Goal: Entertainment & Leisure: Consume media (video, audio)

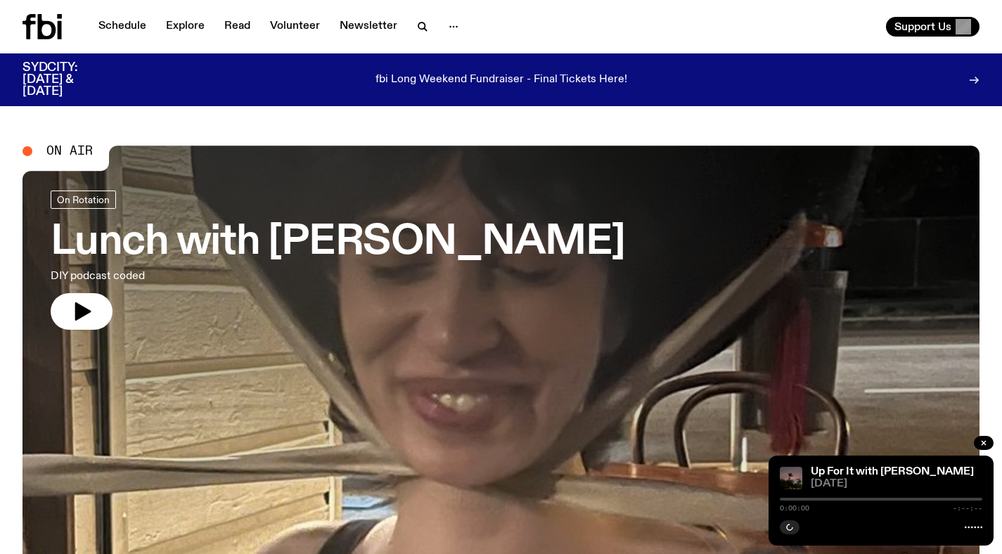
click at [177, 240] on h3 "Lunch with [PERSON_NAME]" at bounding box center [338, 242] width 575 height 39
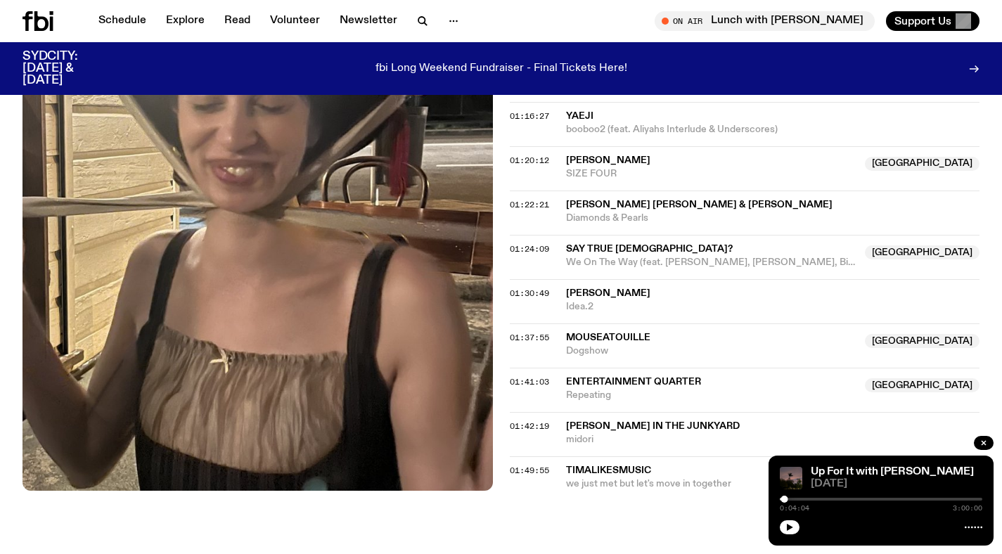
scroll to position [1065, 0]
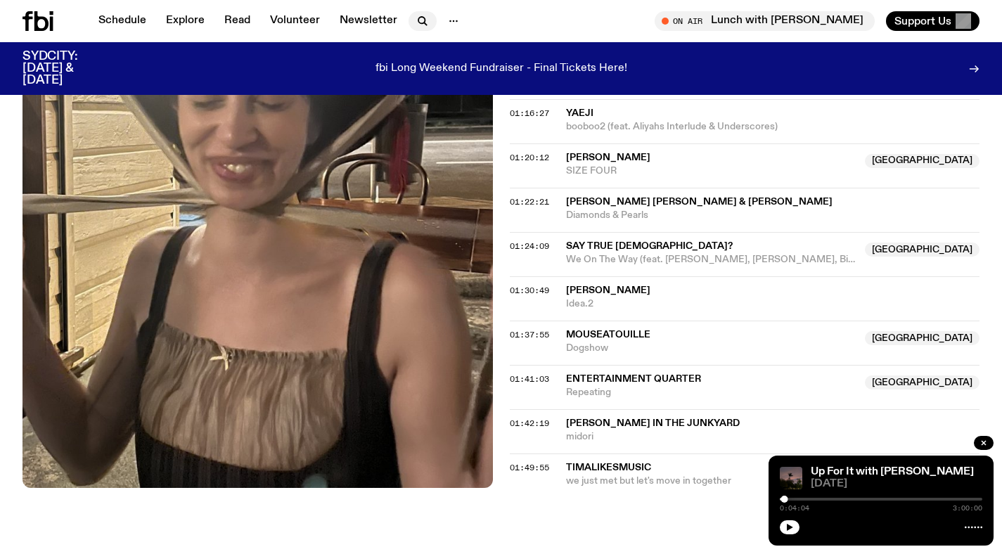
click at [421, 25] on icon "button" at bounding box center [422, 21] width 17 height 17
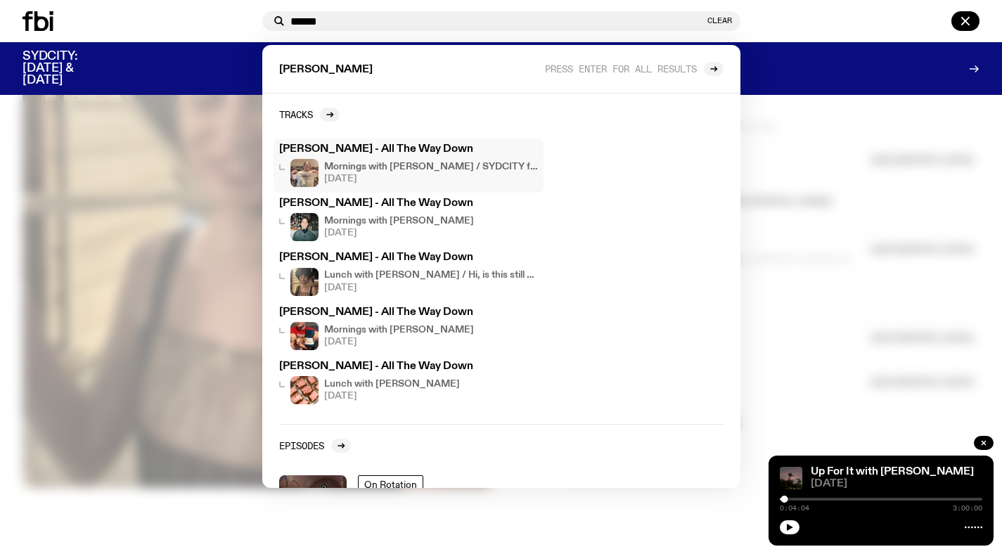
type input "******"
click at [452, 164] on h4 "Mornings with [PERSON_NAME] / SYDCITY fallout" at bounding box center [431, 166] width 214 height 9
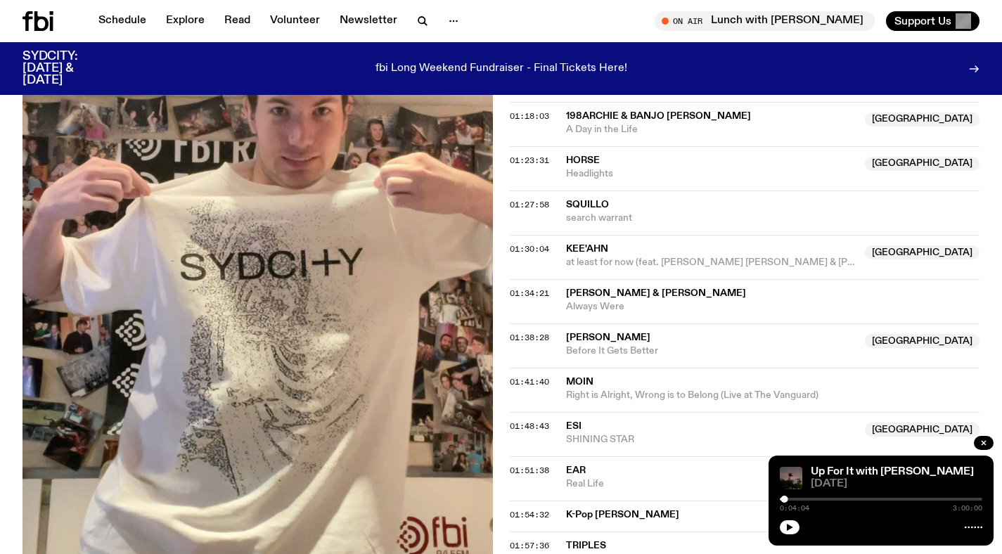
scroll to position [1341, 0]
